Goal: Contribute content: Contribute content

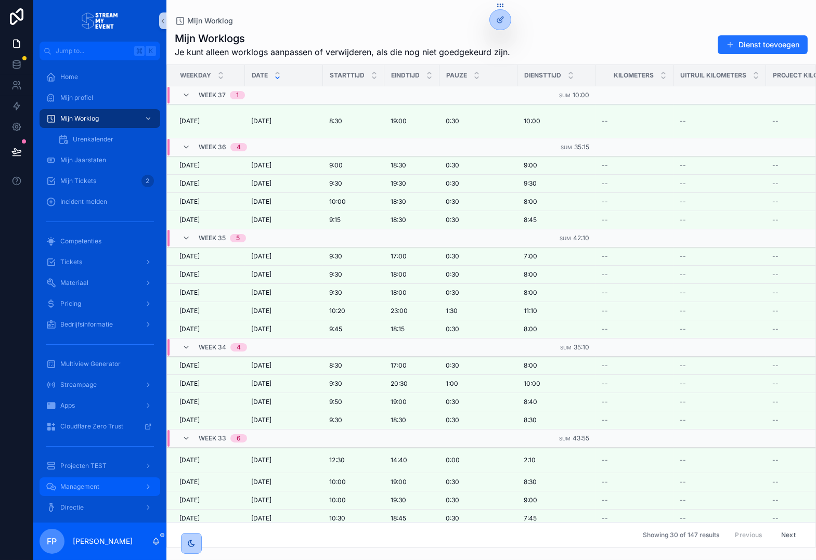
click at [89, 486] on span "Management" at bounding box center [79, 487] width 39 height 8
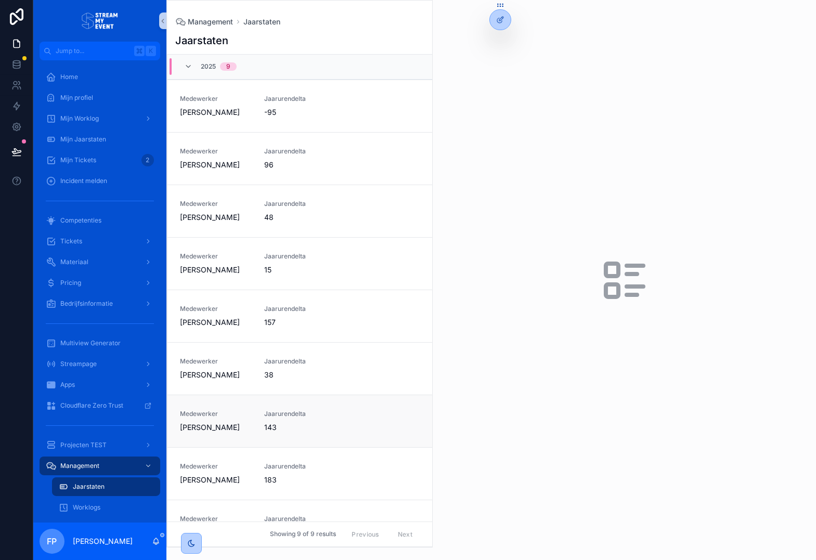
scroll to position [1, 0]
click at [308, 329] on link "Medewerker Floris Houwing Jaarurendelta 157" at bounding box center [299, 315] width 265 height 53
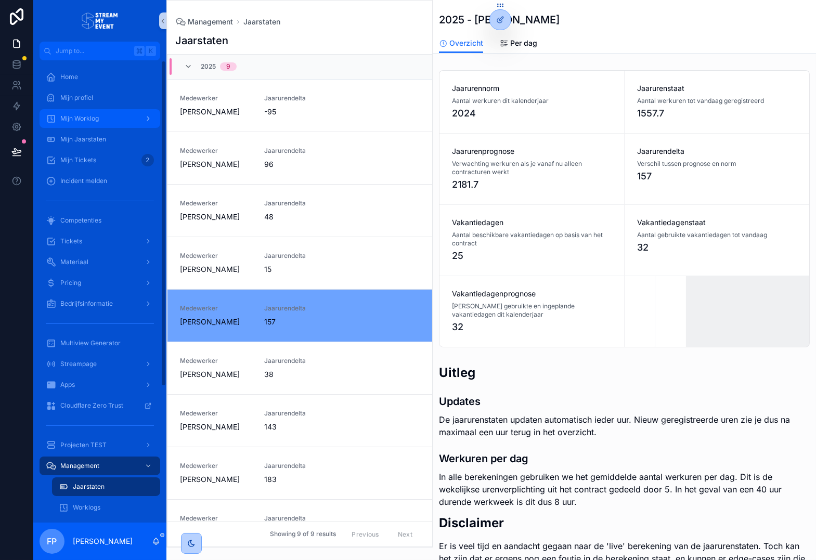
click at [97, 121] on span "Mijn Worklog" at bounding box center [79, 118] width 38 height 8
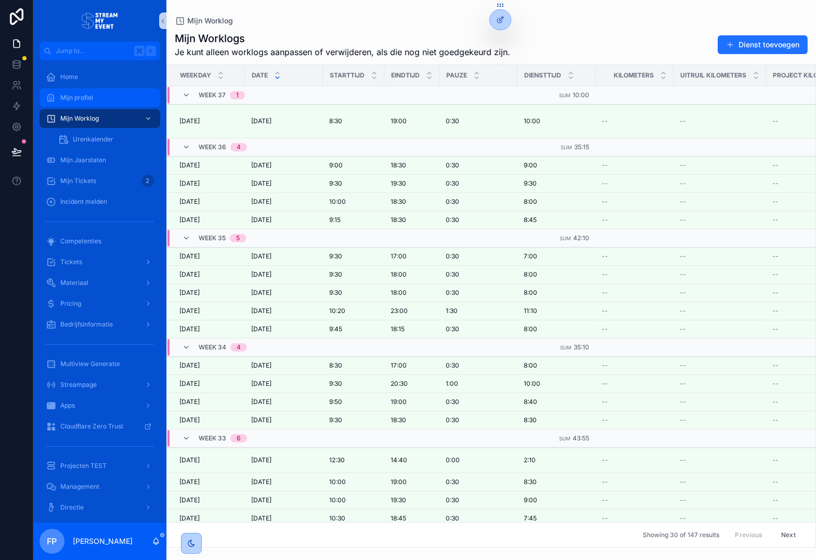
click at [91, 105] on div "Mijn profiel" at bounding box center [100, 97] width 108 height 17
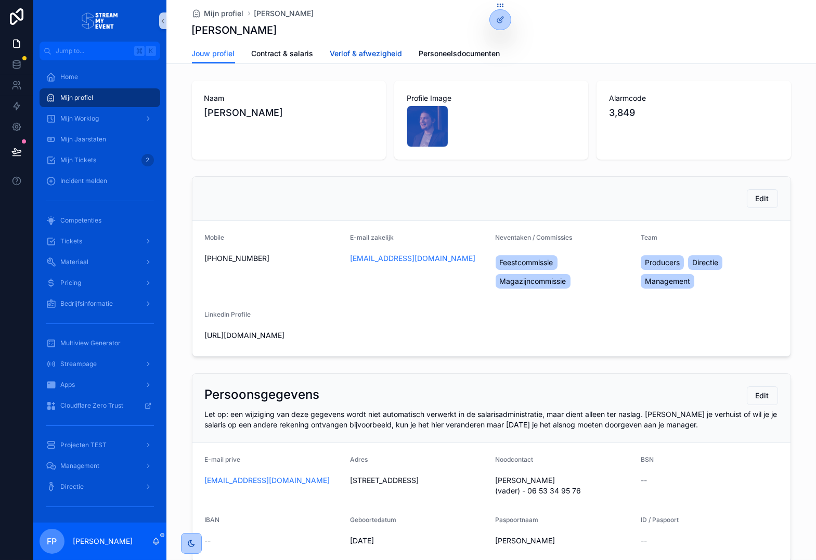
click at [382, 49] on span "Verlof & afwezigheid" at bounding box center [366, 53] width 72 height 10
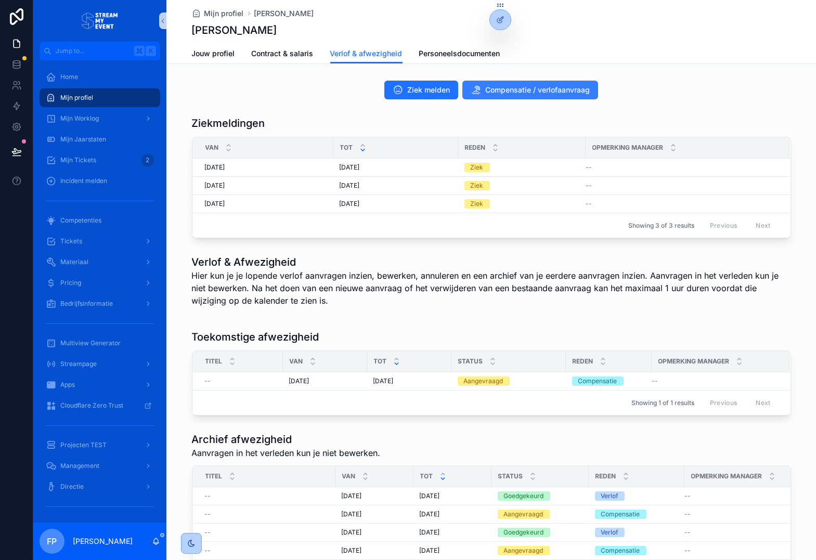
click at [490, 91] on span "Compensatie / verlofaanvraag" at bounding box center [537, 90] width 105 height 10
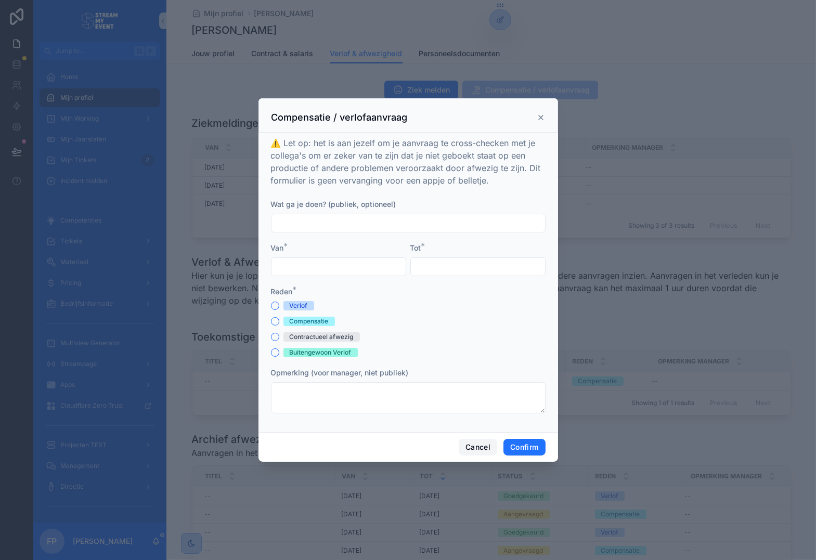
click at [472, 446] on button "Cancel" at bounding box center [478, 447] width 38 height 17
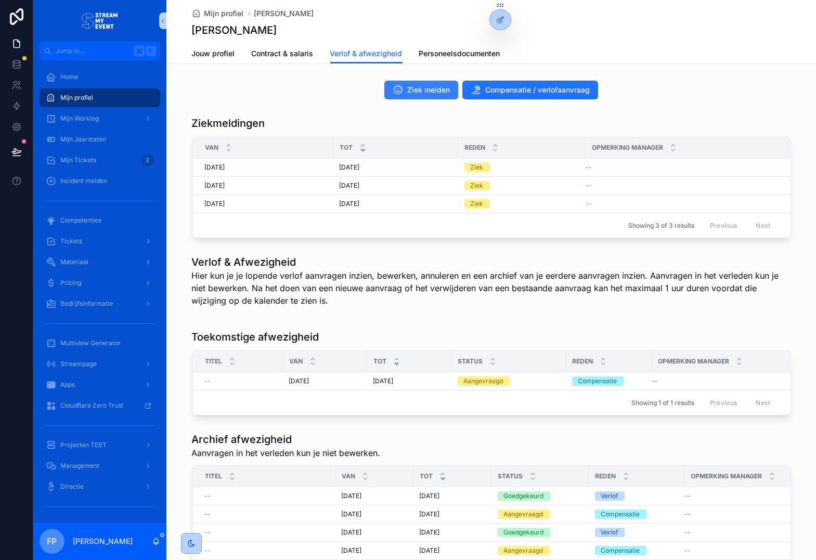
click at [413, 92] on span "Ziek melden" at bounding box center [428, 90] width 43 height 10
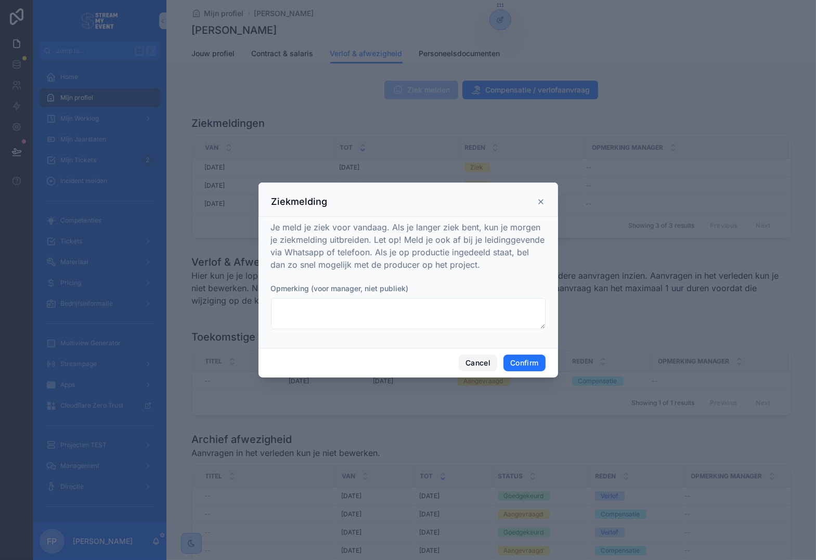
click at [466, 361] on button "Cancel" at bounding box center [478, 363] width 38 height 17
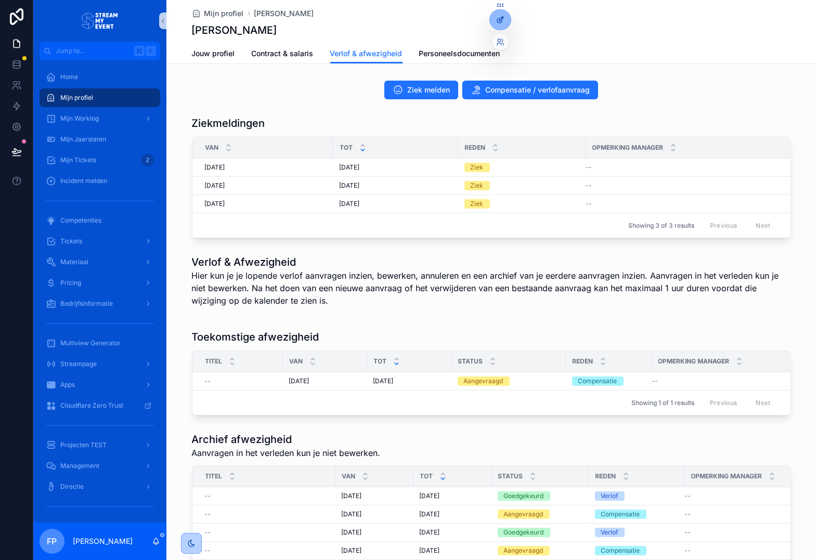
click at [494, 24] on div at bounding box center [500, 20] width 21 height 20
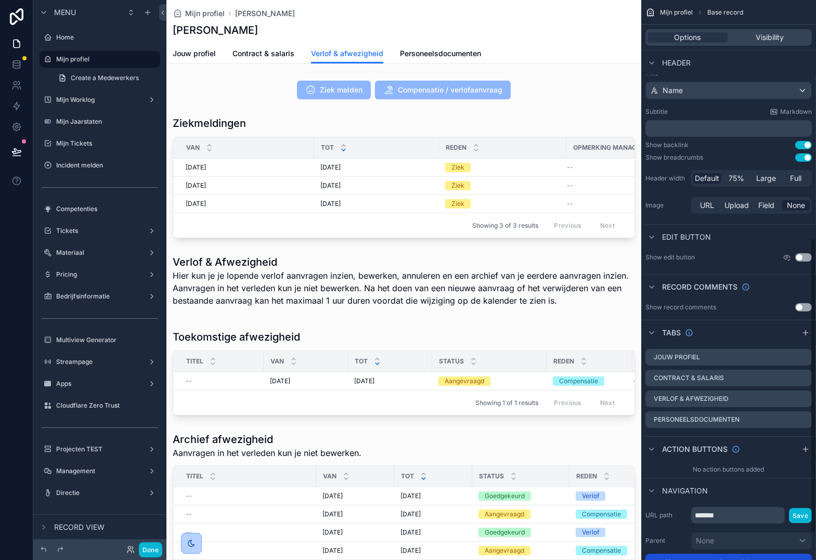
scroll to position [502, 0]
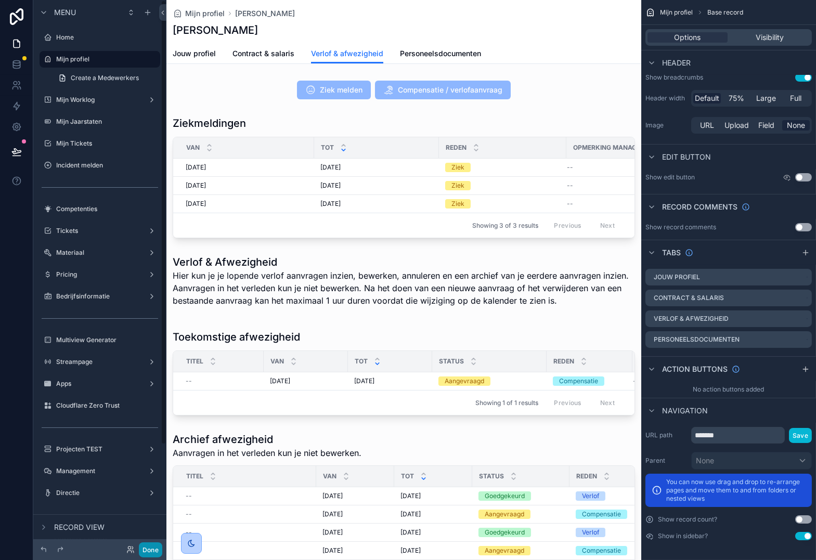
click at [152, 550] on button "Done" at bounding box center [150, 549] width 23 height 15
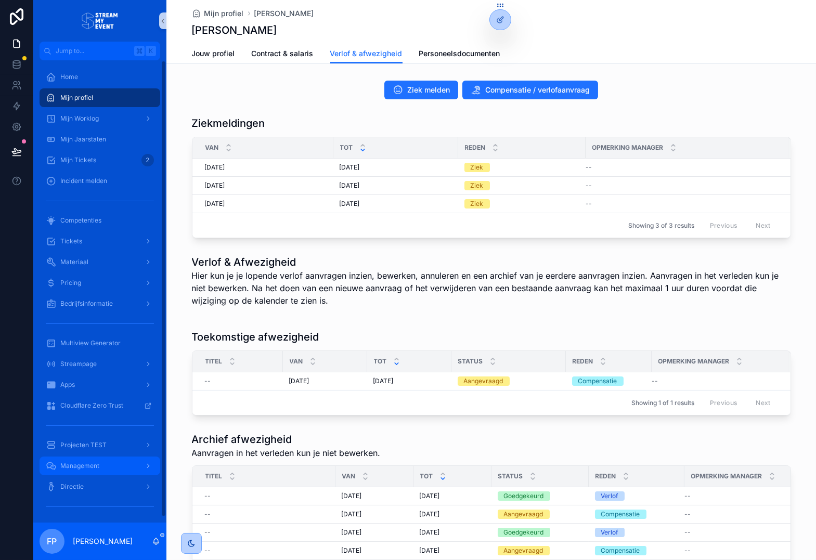
click at [89, 470] on div "Management" at bounding box center [100, 466] width 108 height 17
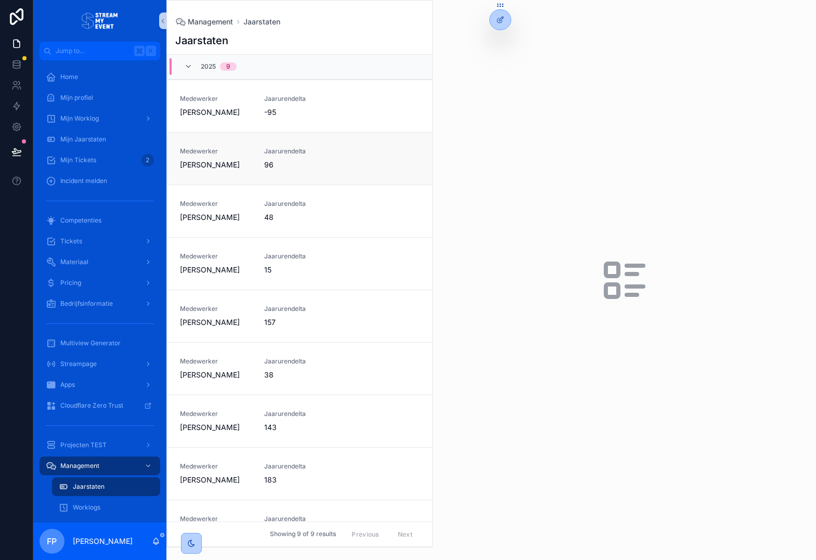
click at [330, 173] on link "Medewerker Ferry Naaijer Jaarurendelta 96" at bounding box center [299, 158] width 265 height 53
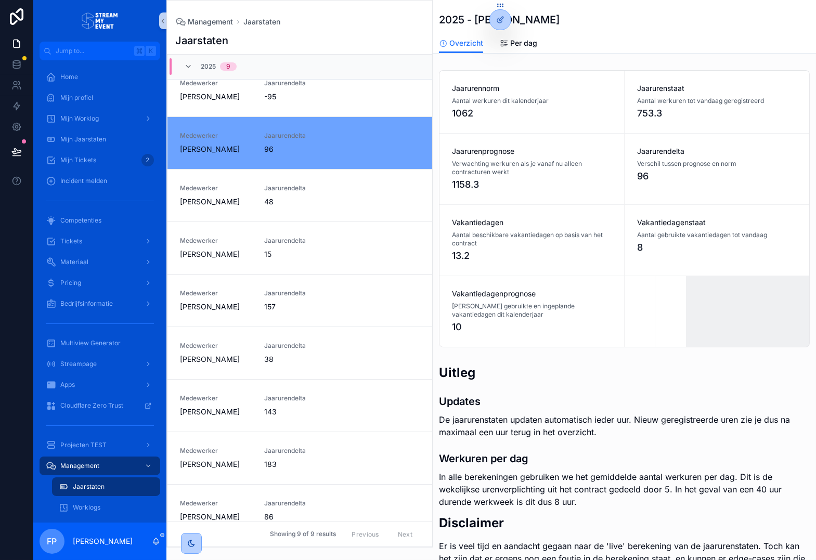
scroll to position [29, 0]
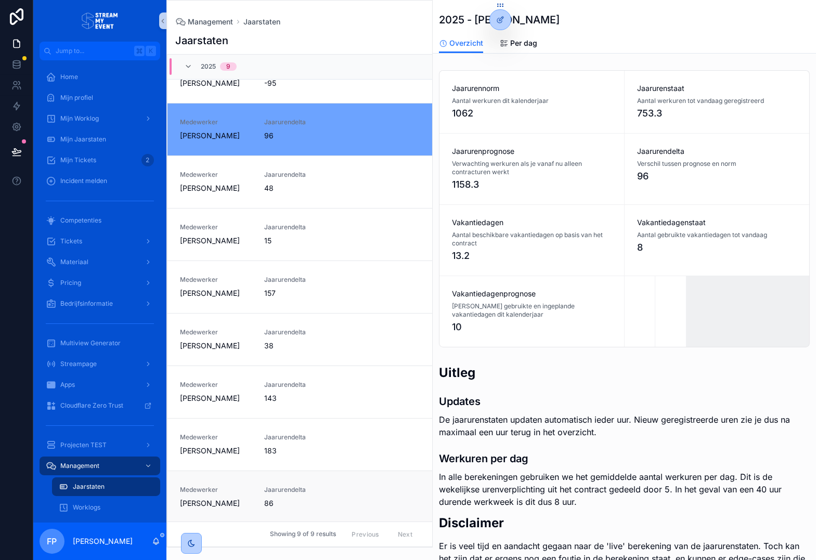
click at [307, 492] on span "Jaarurendelta" at bounding box center [300, 490] width 72 height 8
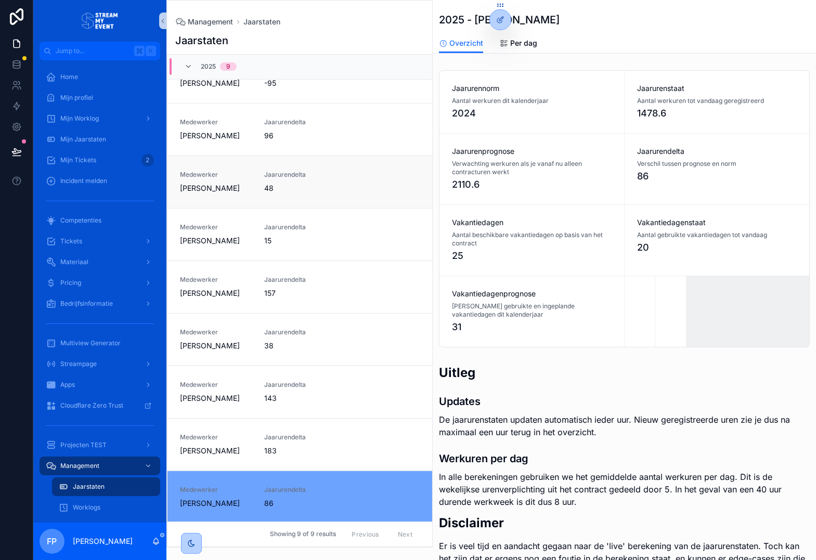
click at [312, 159] on link "Medewerker Valentijn Thoden van Velzen Jaarurendelta 48" at bounding box center [299, 181] width 265 height 53
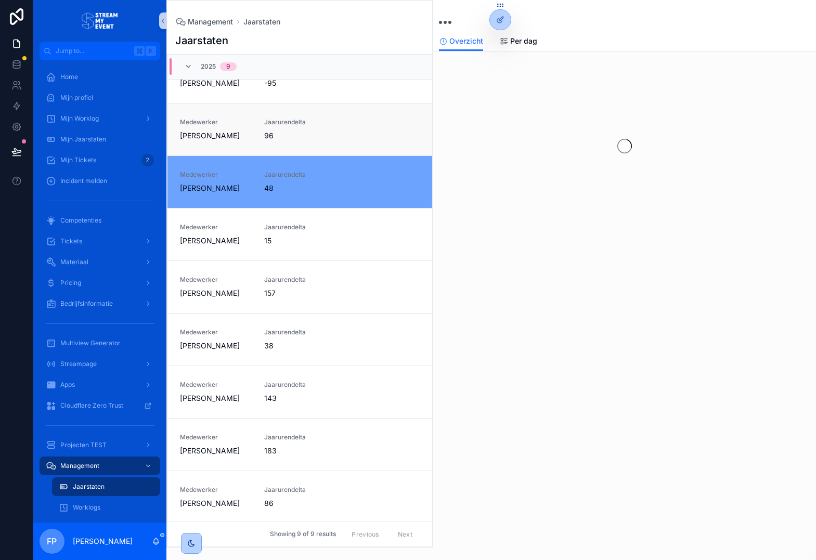
click at [308, 118] on span "Jaarurendelta" at bounding box center [300, 122] width 72 height 8
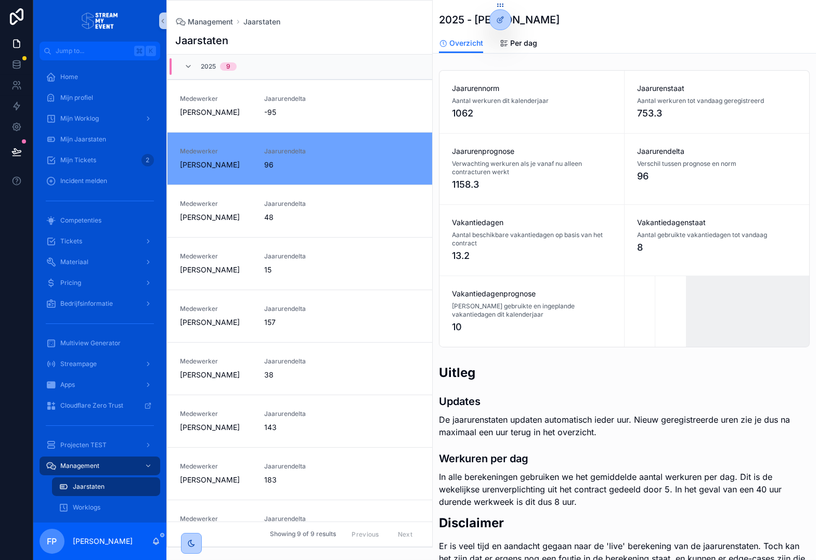
click at [557, 140] on div "Jaarurenprognose Verwachting werkuren als je vanaf nu alleen contracturen werkt…" at bounding box center [531, 169] width 185 height 71
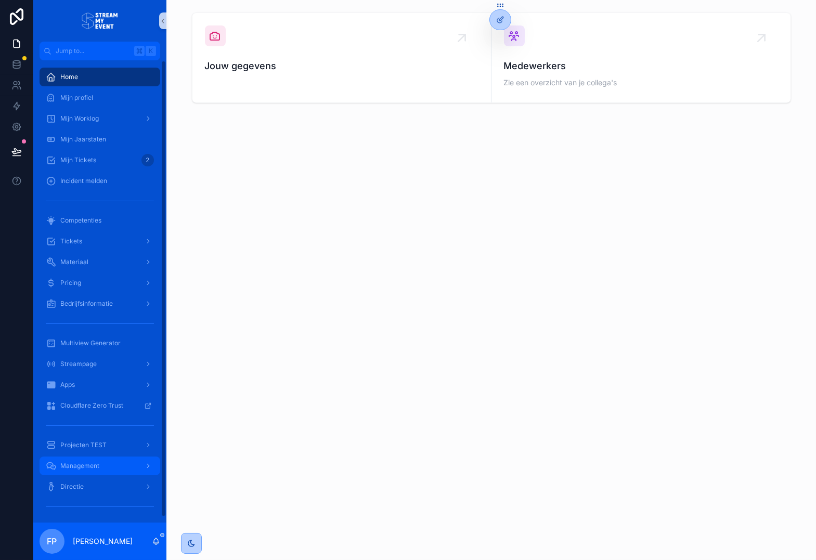
click at [98, 467] on span "Management" at bounding box center [79, 466] width 39 height 8
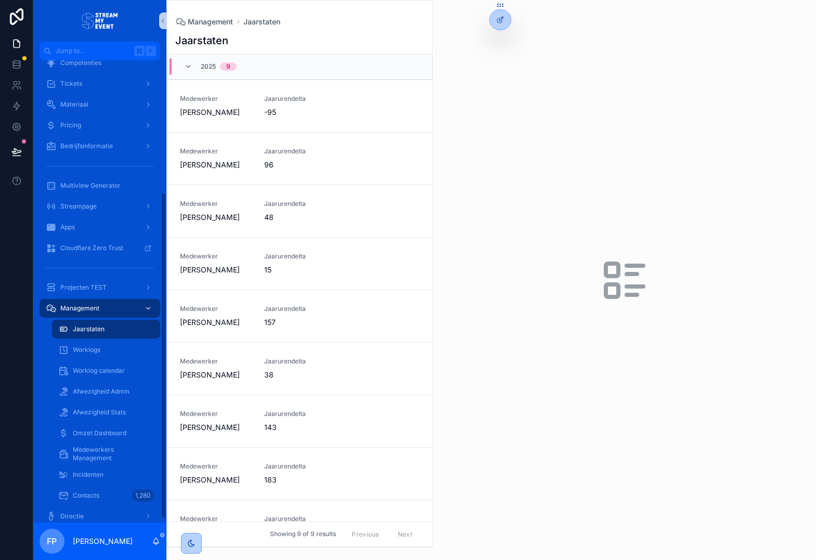
scroll to position [192, 0]
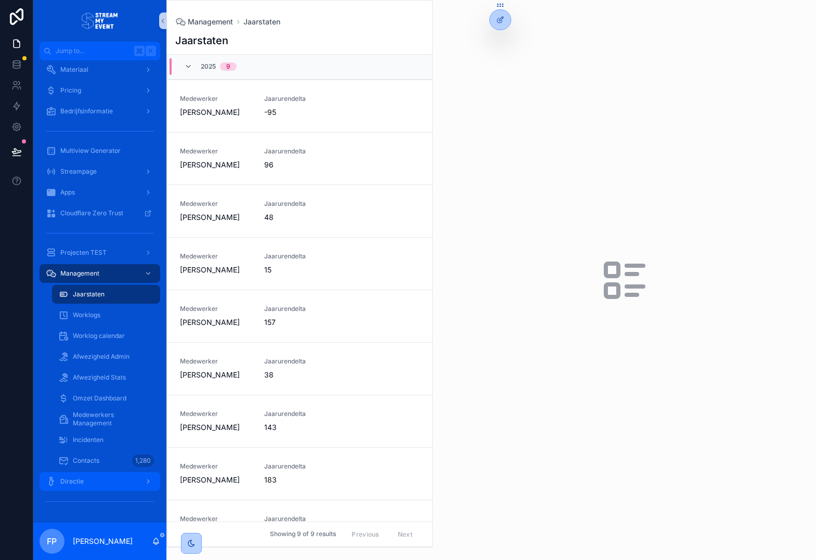
click at [92, 478] on div "Directie" at bounding box center [100, 481] width 108 height 17
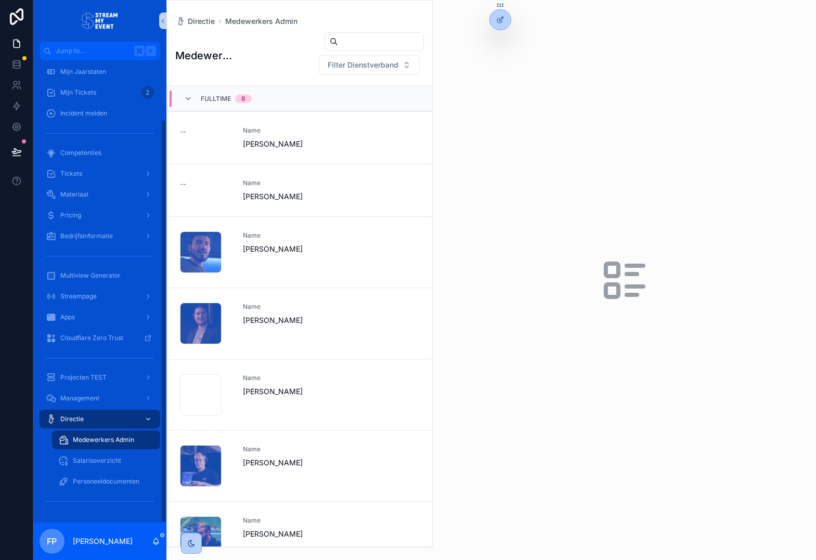
scroll to position [68, 0]
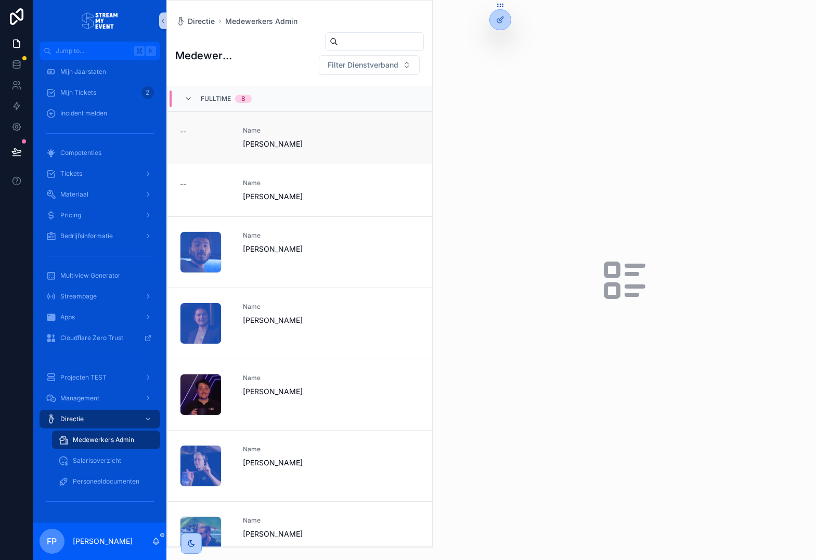
click at [292, 153] on link "-- Name [PERSON_NAME]" at bounding box center [299, 137] width 265 height 53
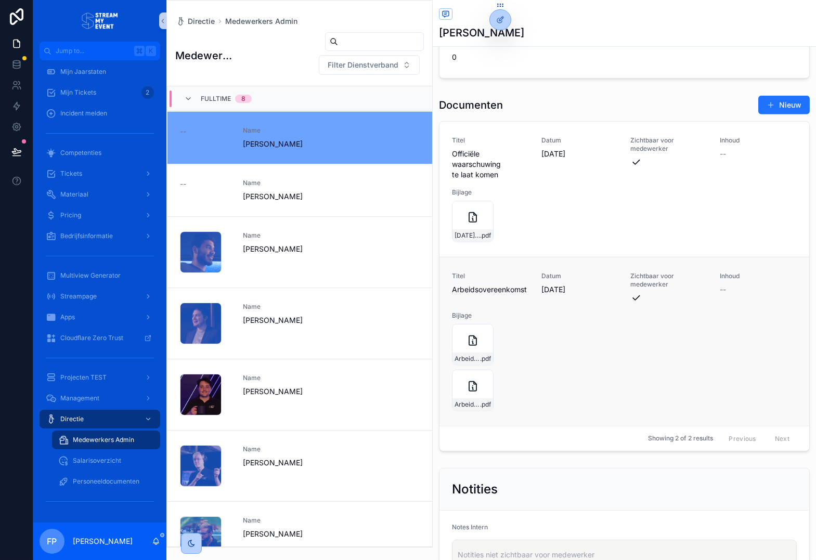
scroll to position [1072, 0]
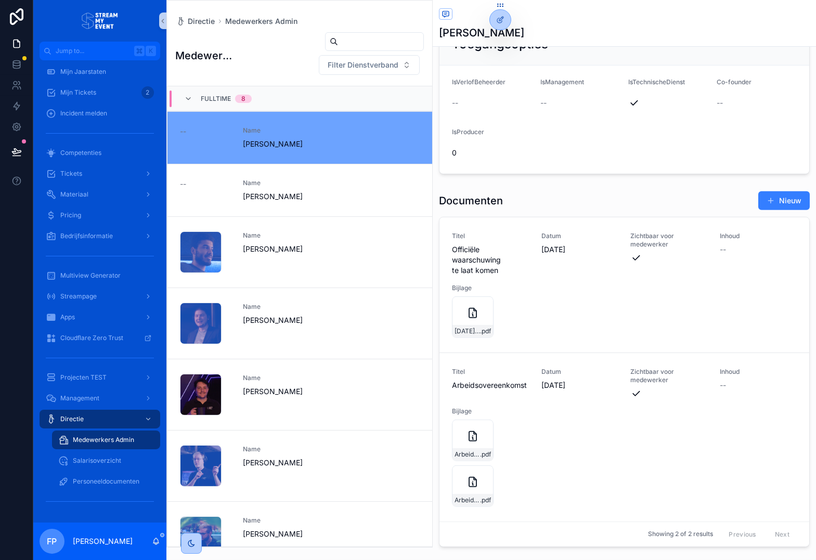
click at [771, 205] on span "scrollable content" at bounding box center [771, 201] width 8 height 8
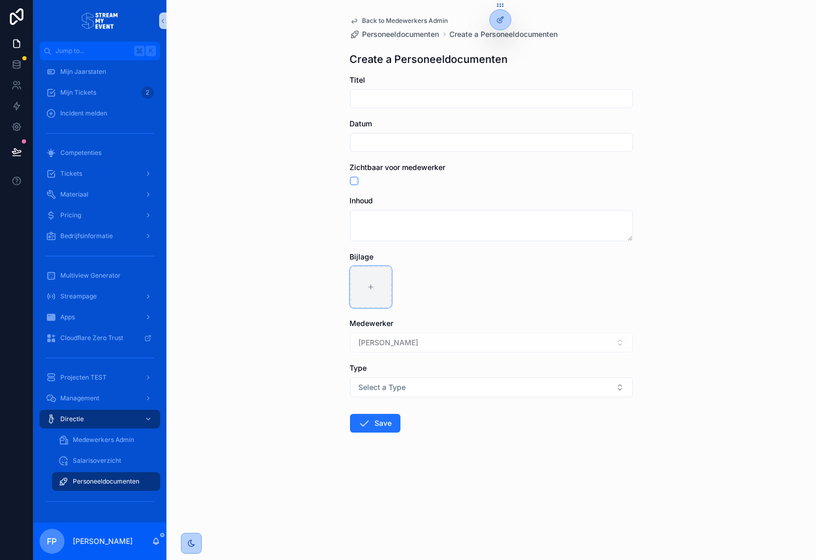
click at [374, 302] on div "scrollable content" at bounding box center [371, 287] width 42 height 42
click at [389, 92] on input "scrollable content" at bounding box center [492, 99] width 282 height 15
click at [397, 100] on input "**********" at bounding box center [492, 99] width 282 height 15
type input "**********"
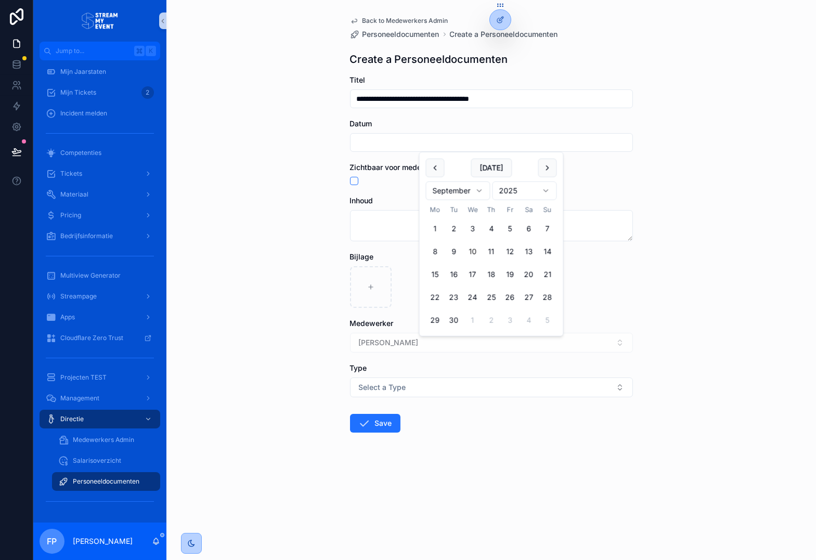
click at [430, 143] on input "scrollable content" at bounding box center [492, 142] width 282 height 15
click at [490, 172] on button "[DATE]" at bounding box center [491, 168] width 41 height 19
type input "**********"
click at [317, 177] on div "**********" at bounding box center [491, 280] width 650 height 560
click at [357, 182] on button "scrollable content" at bounding box center [354, 181] width 8 height 8
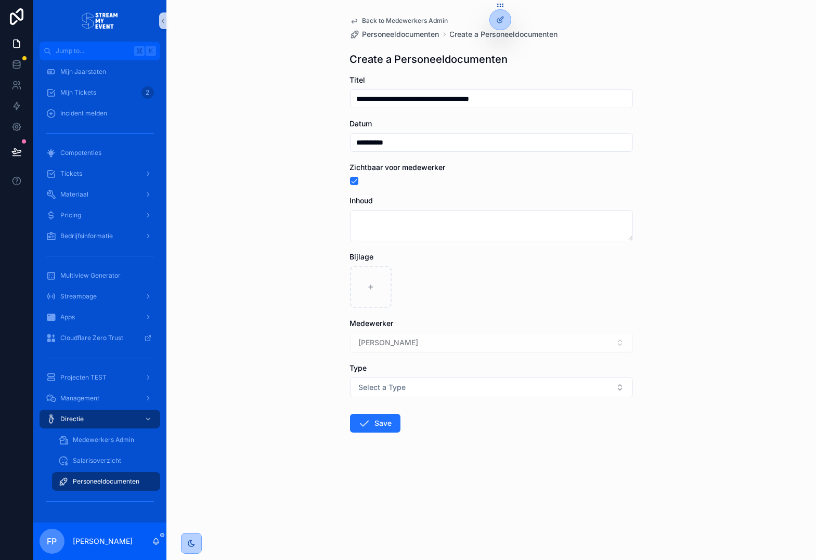
click at [446, 276] on div "scrollable content" at bounding box center [491, 287] width 283 height 42
click at [409, 385] on button "Select a Type" at bounding box center [491, 388] width 283 height 20
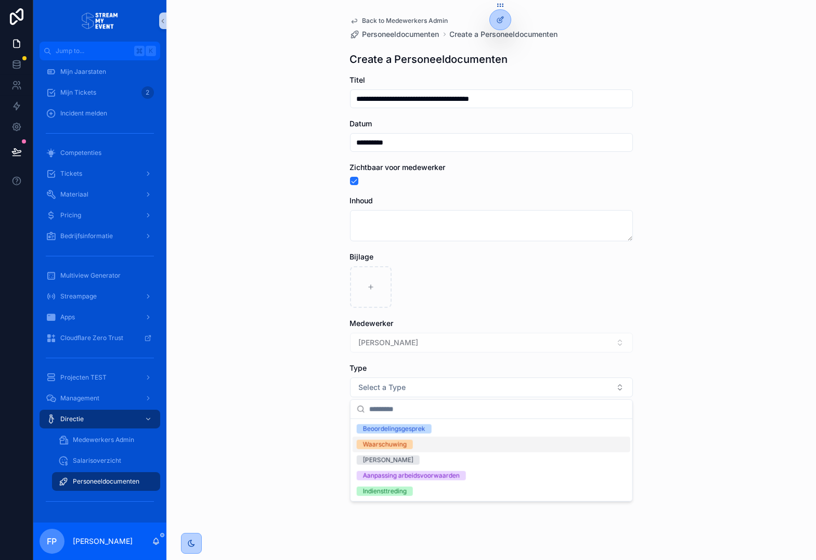
click at [397, 446] on div "Waarschuwing" at bounding box center [385, 444] width 44 height 9
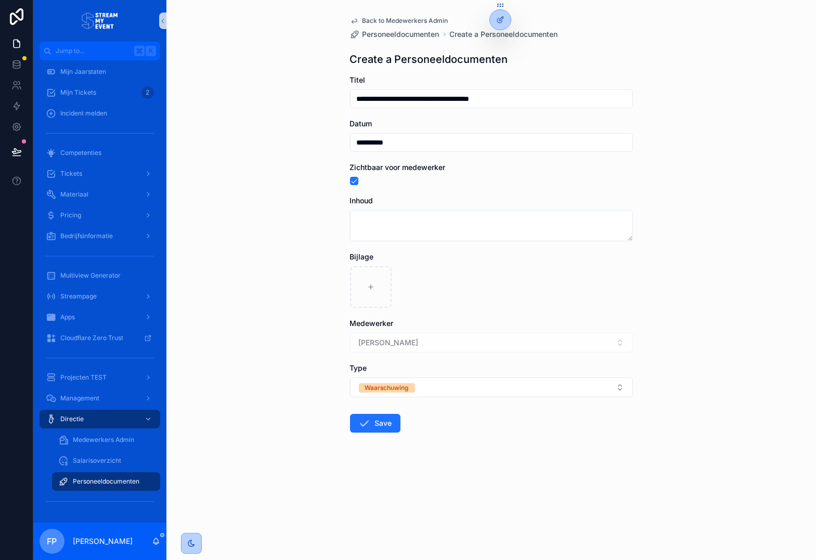
click at [466, 300] on div "scrollable content" at bounding box center [491, 287] width 283 height 42
click at [368, 299] on div "scrollable content" at bounding box center [371, 287] width 42 height 42
